Goal: Communication & Community: Answer question/provide support

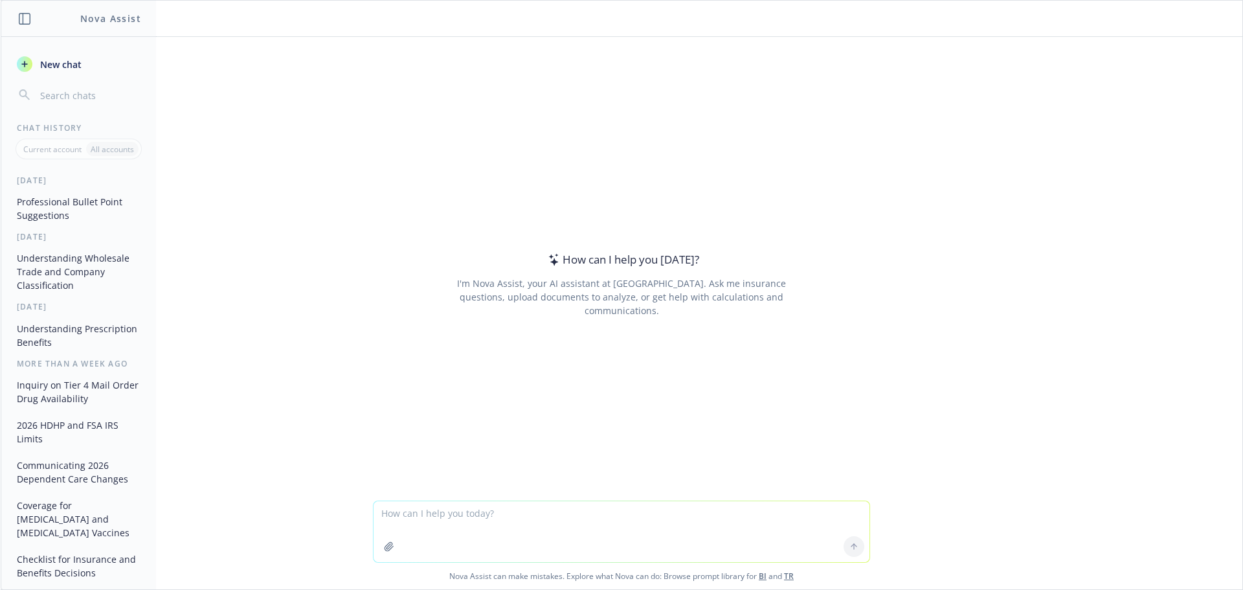
click at [436, 524] on textarea at bounding box center [621, 531] width 496 height 61
type textarea "I need presentation notes to highlight what is on this slide"
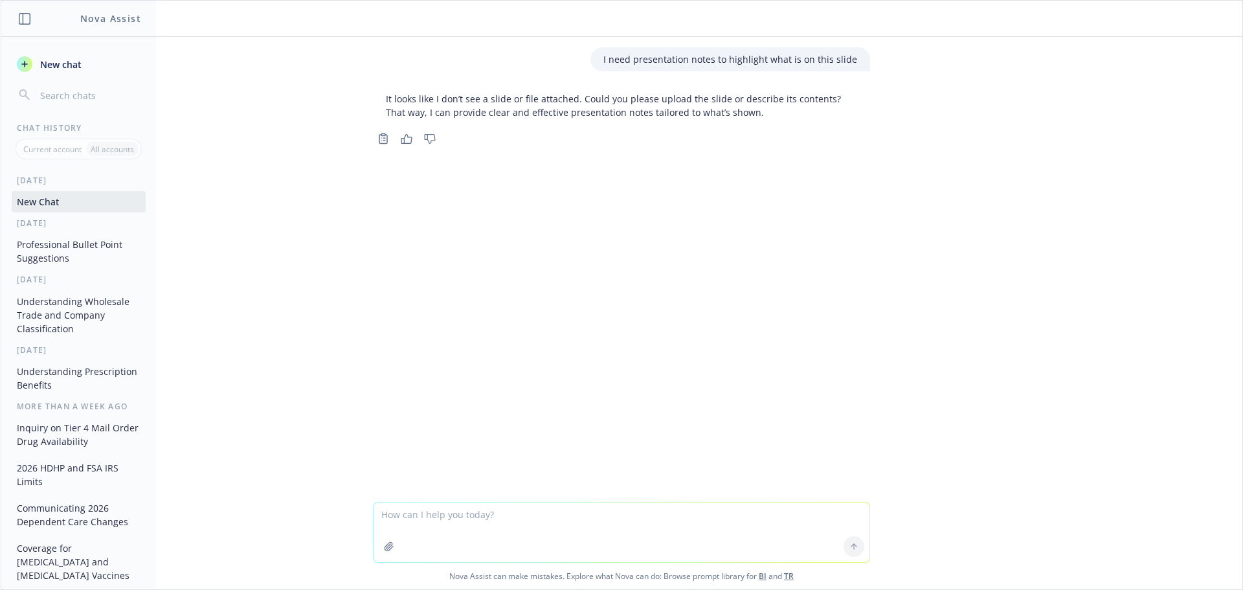
click at [434, 517] on textarea at bounding box center [621, 532] width 496 height 60
click at [432, 519] on textarea at bounding box center [621, 532] width 496 height 60
click at [438, 520] on textarea at bounding box center [621, 532] width 496 height 60
click at [428, 505] on textarea at bounding box center [621, 532] width 496 height 60
click at [456, 512] on textarea at bounding box center [621, 532] width 496 height 60
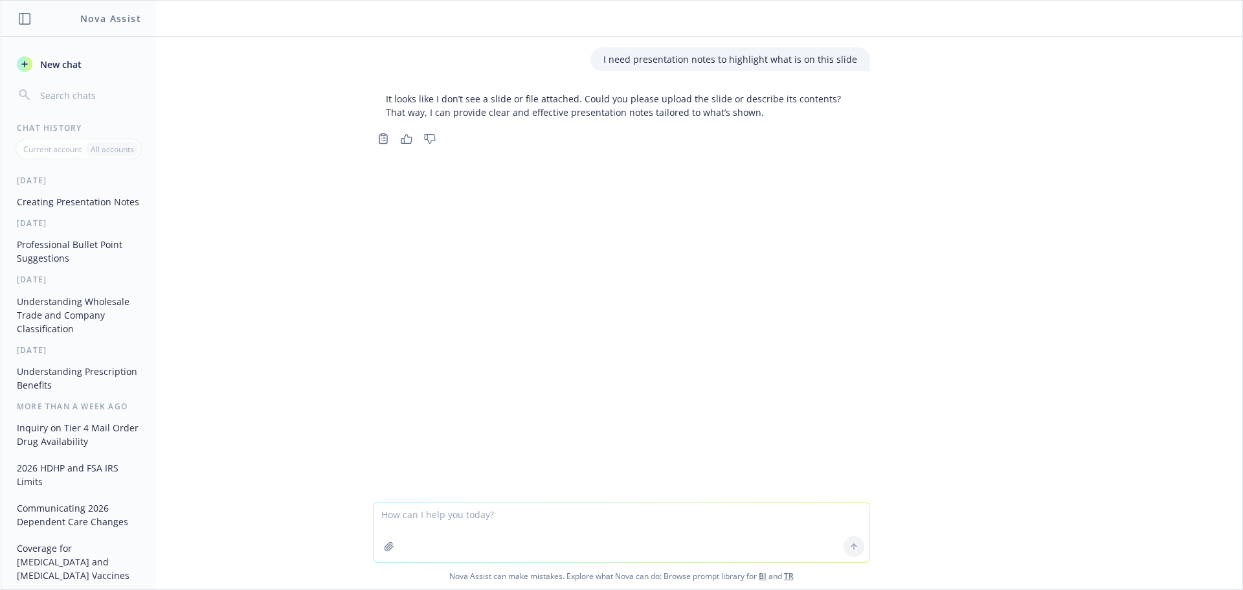
drag, startPoint x: 394, startPoint y: 381, endPoint x: 389, endPoint y: 365, distance: 16.2
click at [394, 380] on div "I need presentation notes to highlight what is on this slide It looks like I do…" at bounding box center [621, 269] width 1241 height 465
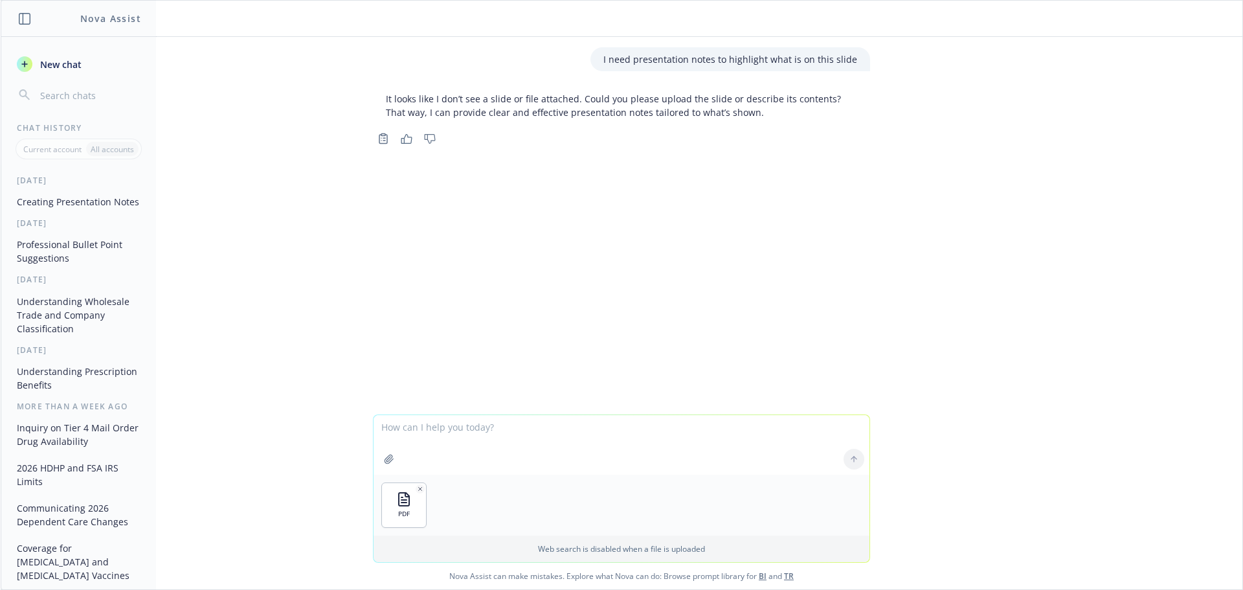
drag, startPoint x: 603, startPoint y: 458, endPoint x: 621, endPoint y: 458, distance: 18.8
click at [603, 458] on textarea at bounding box center [621, 445] width 496 height 60
click at [851, 451] on div at bounding box center [853, 458] width 31 height 31
drag, startPoint x: 851, startPoint y: 455, endPoint x: 678, endPoint y: 474, distance: 173.8
click at [845, 455] on div at bounding box center [853, 458] width 31 height 31
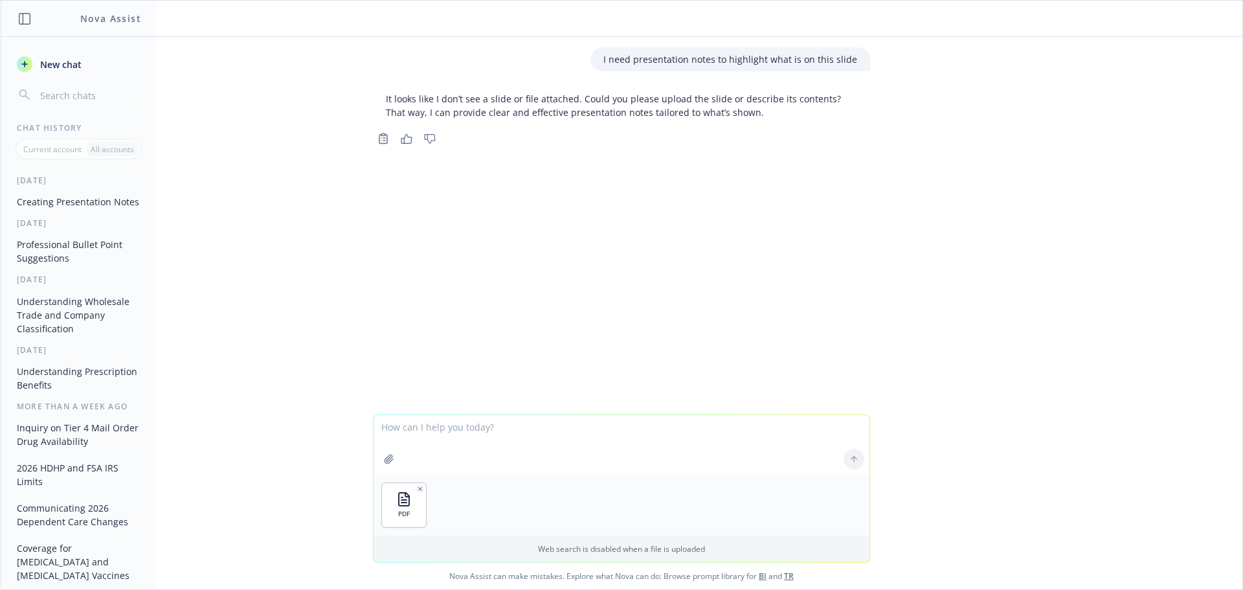
click at [562, 491] on div "PDF" at bounding box center [621, 504] width 496 height 61
drag, startPoint x: 539, startPoint y: 459, endPoint x: 529, endPoint y: 457, distance: 9.9
click at [539, 458] on textarea at bounding box center [621, 445] width 496 height 60
drag, startPoint x: 605, startPoint y: 60, endPoint x: 859, endPoint y: 71, distance: 254.0
click at [859, 71] on div "I need presentation notes to highlight what is on this slide It looks like I do…" at bounding box center [621, 225] width 1241 height 377
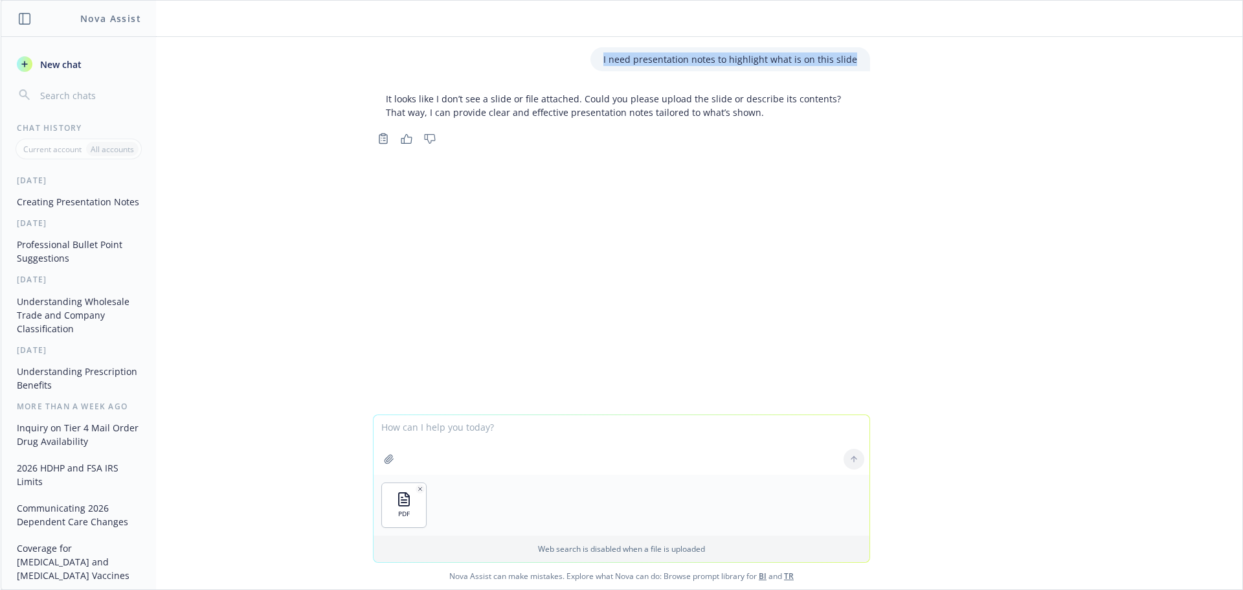
copy p "I need presentation notes to highlight what is on this slide"
click at [507, 440] on textarea at bounding box center [621, 445] width 496 height 60
type textarea "i need presentation notes for these slides"
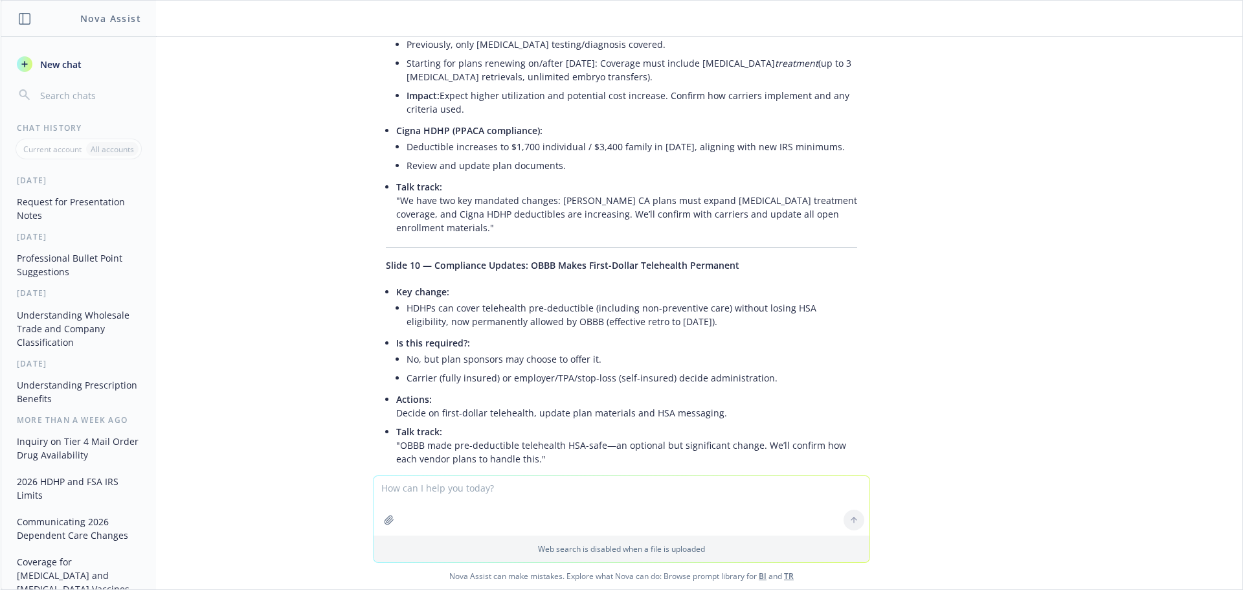
scroll to position [309, 0]
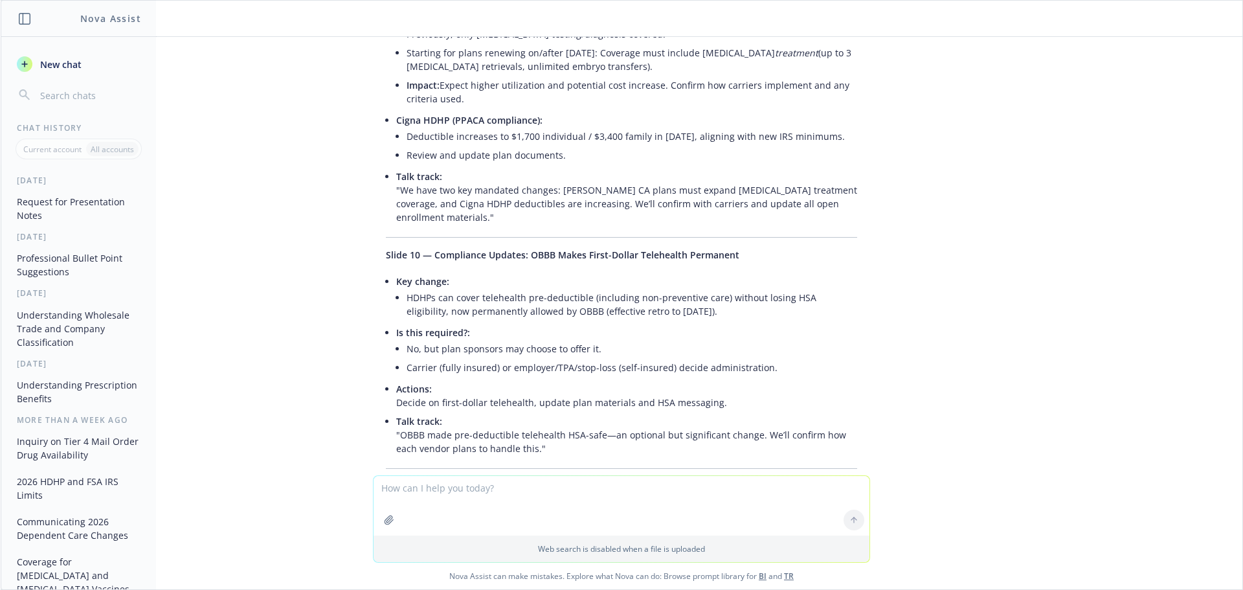
click at [1185, 342] on div "I need presentation notes to highlight what is on this slide It looks like I do…" at bounding box center [621, 256] width 1241 height 438
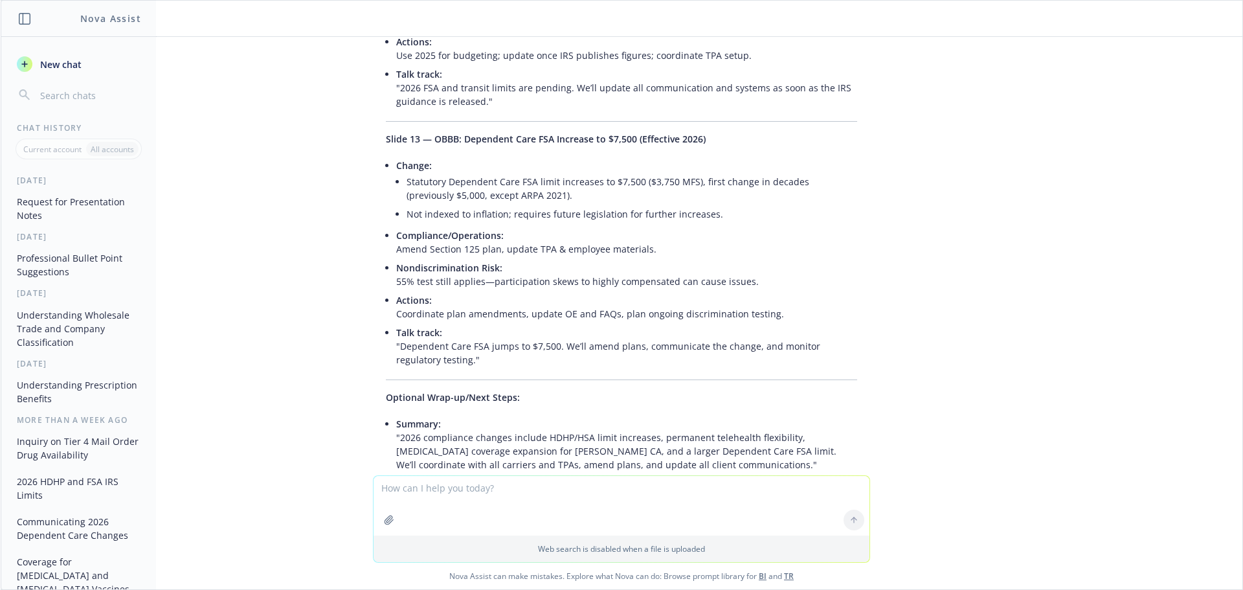
scroll to position [1260, 0]
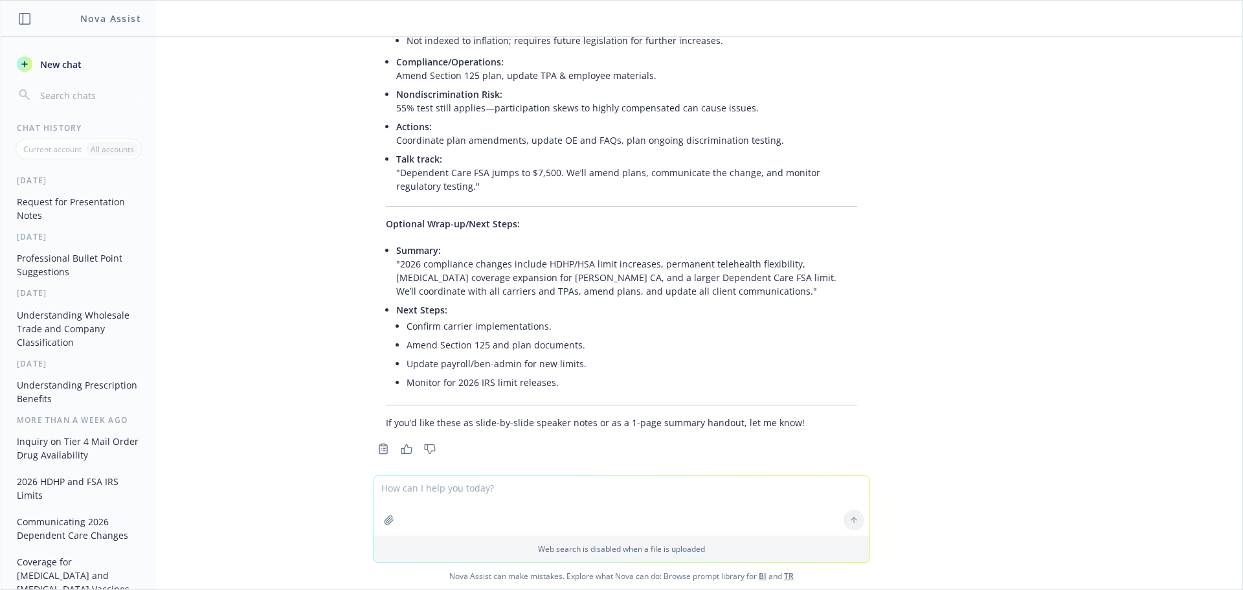
click at [22, 17] on icon "button" at bounding box center [25, 19] width 12 height 12
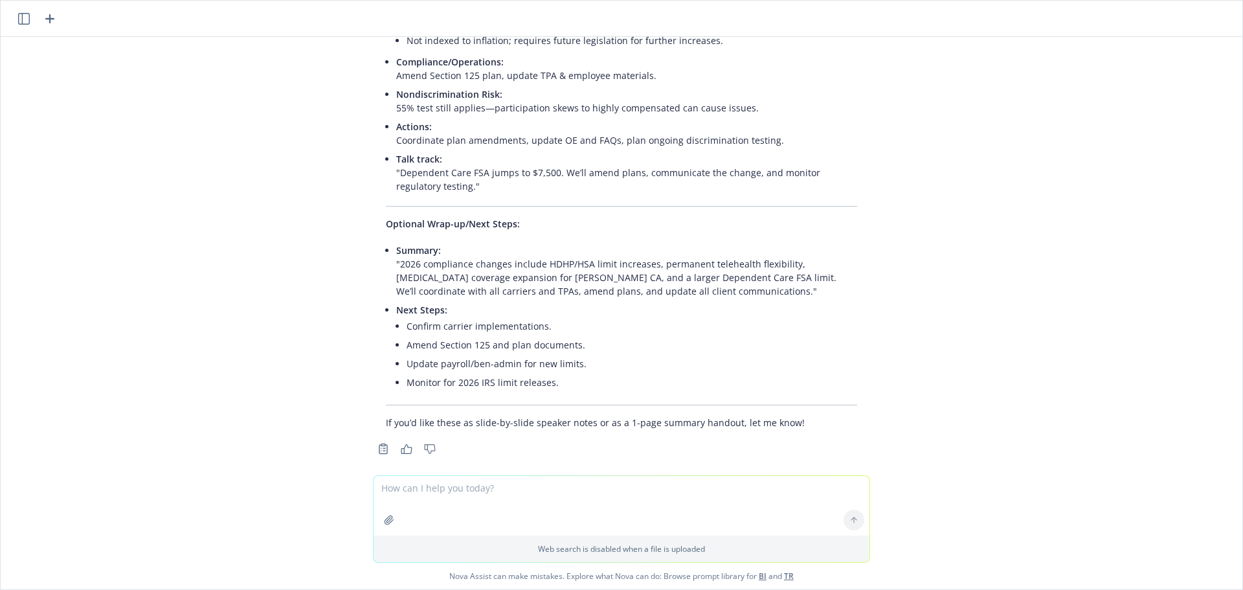
click at [27, 20] on icon "button" at bounding box center [24, 19] width 12 height 12
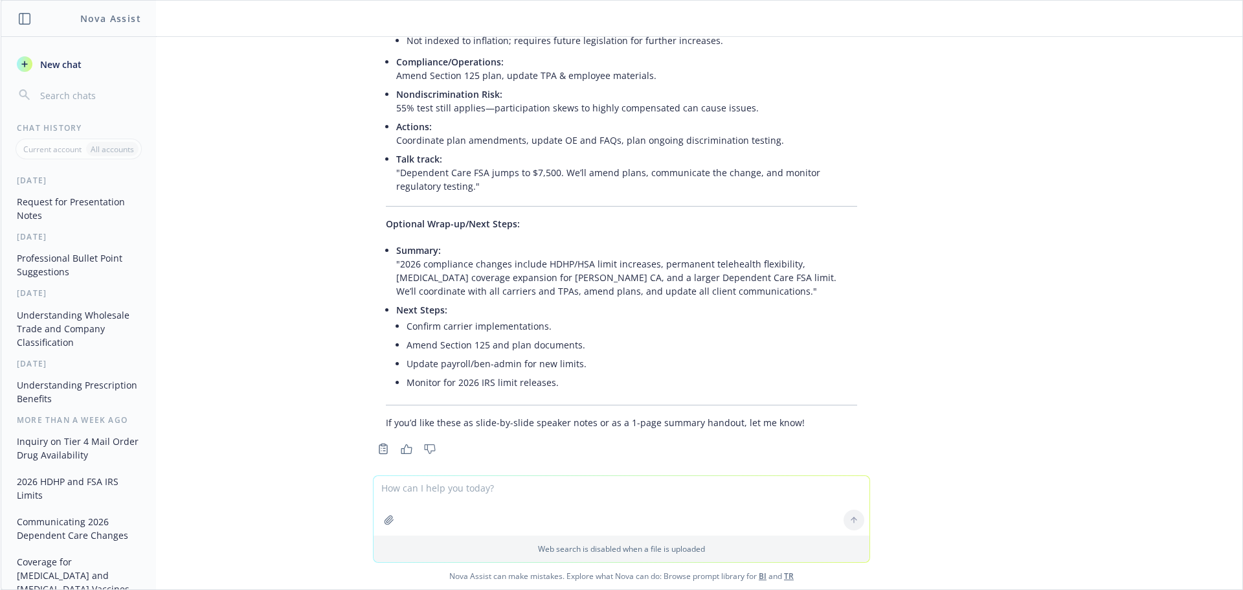
click at [25, 23] on icon "button" at bounding box center [25, 19] width 12 height 12
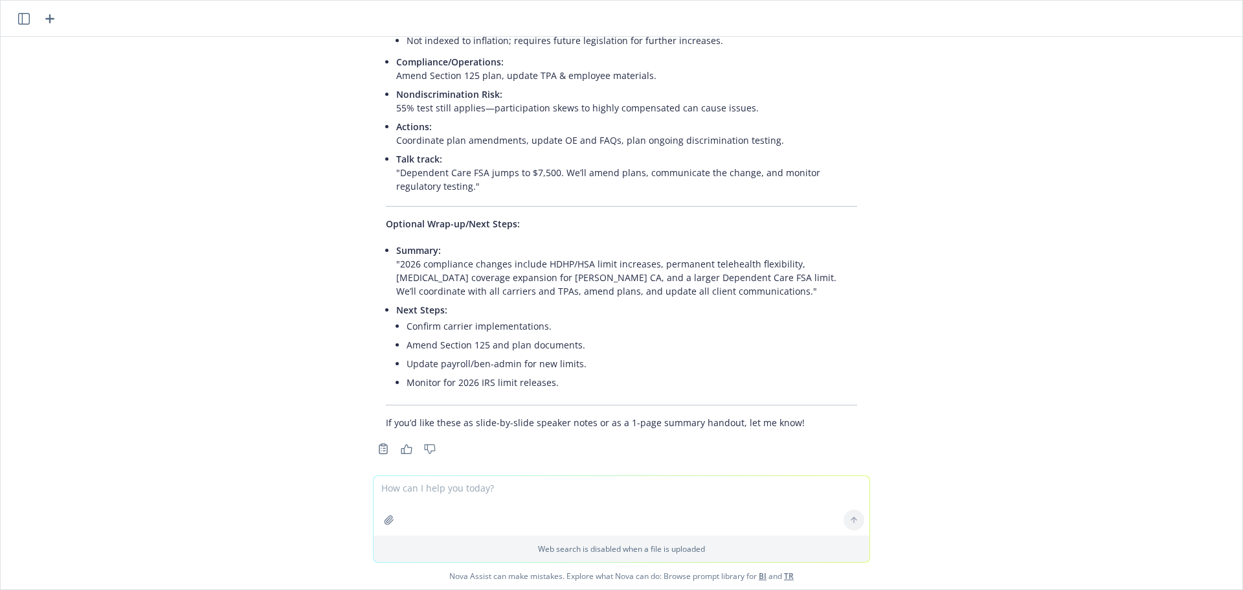
click at [45, 18] on icon "button" at bounding box center [50, 19] width 16 height 16
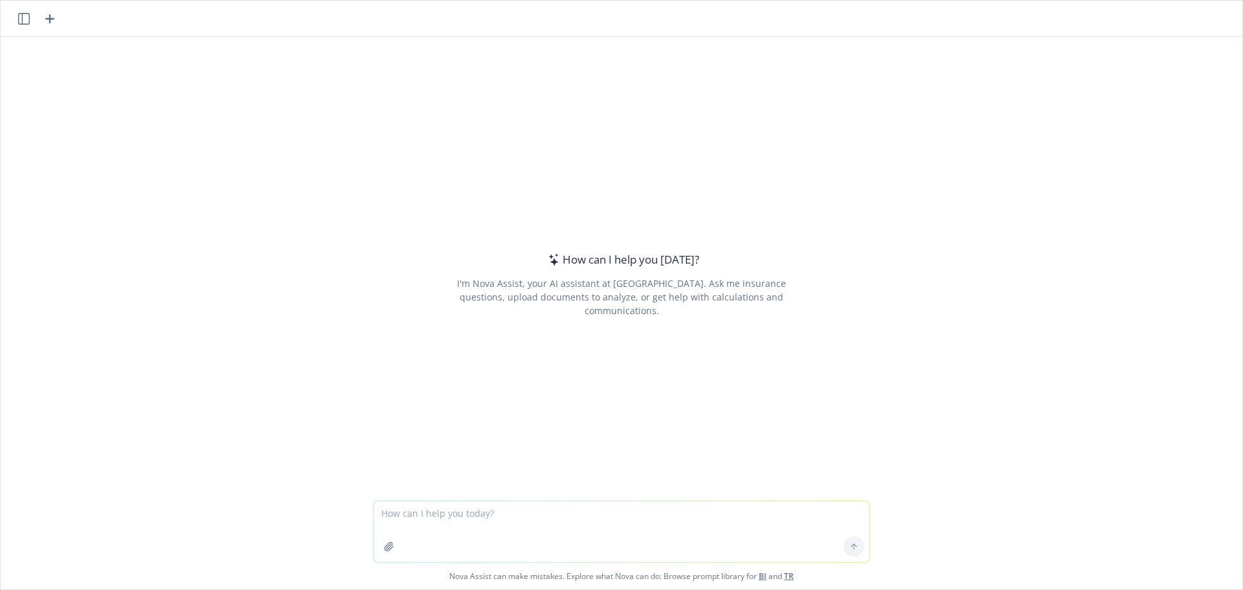
click at [23, 20] on icon "button" at bounding box center [24, 19] width 12 height 12
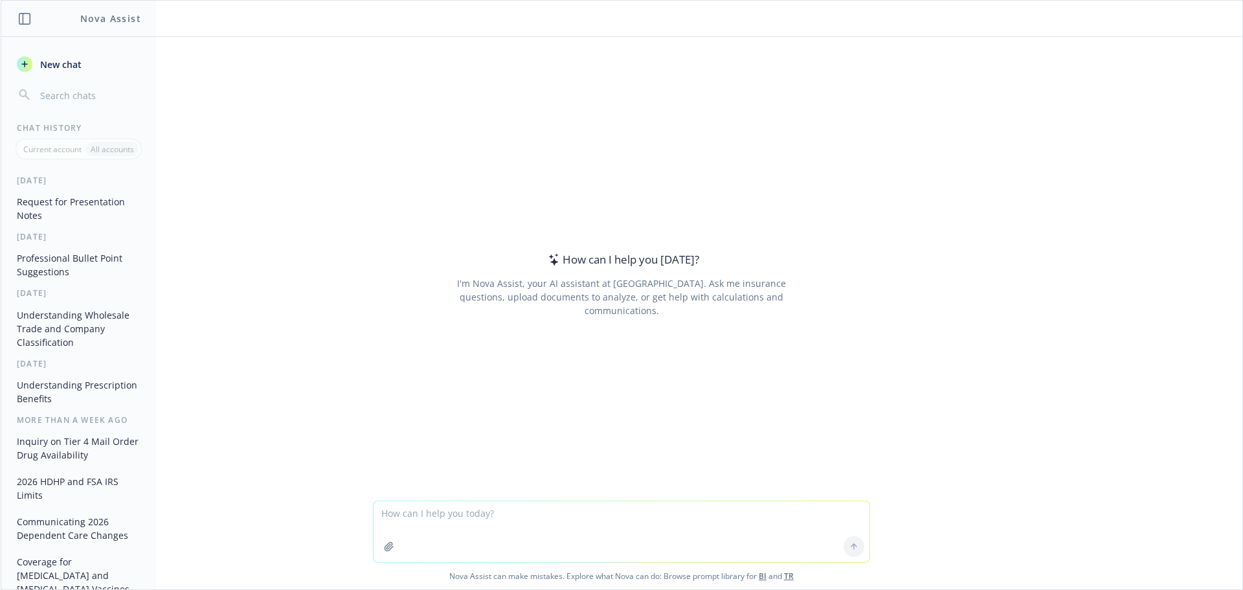
click at [69, 208] on button "Request for Presentation Notes" at bounding box center [79, 208] width 134 height 35
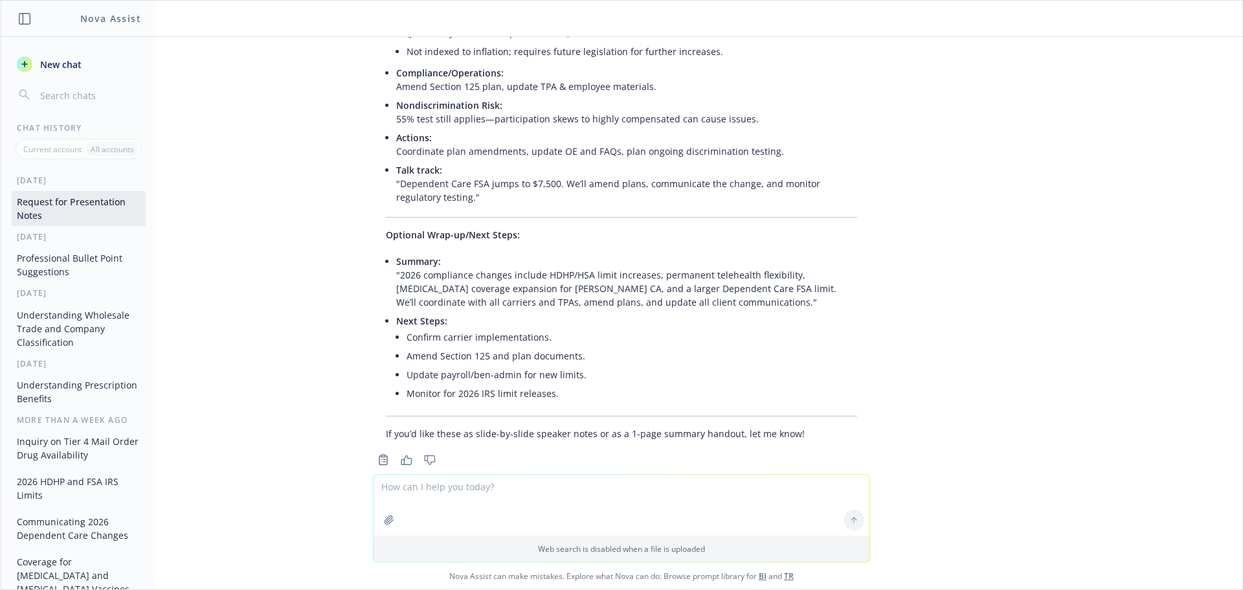
scroll to position [1261, 0]
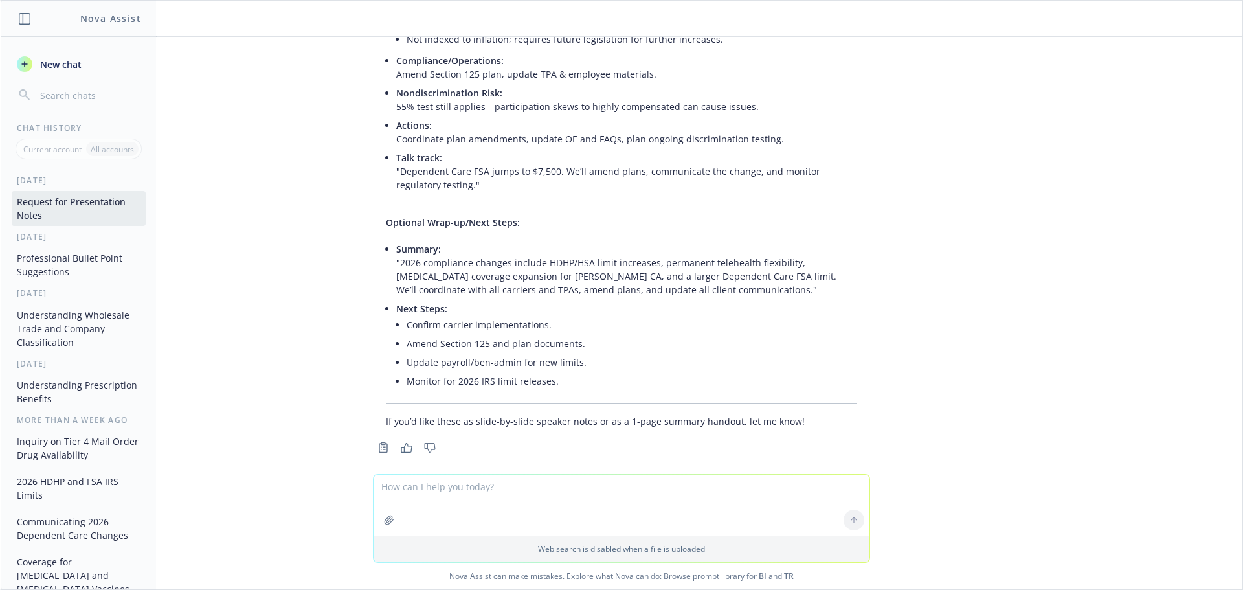
drag, startPoint x: 101, startPoint y: 213, endPoint x: 94, endPoint y: 213, distance: 7.1
click at [95, 213] on button "Request for Presentation Notes" at bounding box center [79, 208] width 134 height 35
drag, startPoint x: 199, startPoint y: 324, endPoint x: 205, endPoint y: 315, distance: 11.3
click at [199, 324] on div "I need presentation notes to highlight what is on this slide It looks like I do…" at bounding box center [621, 255] width 1241 height 437
click at [383, 447] on icon "Copy to clipboard" at bounding box center [384, 447] width 2 height 0
